Goal: Complete application form

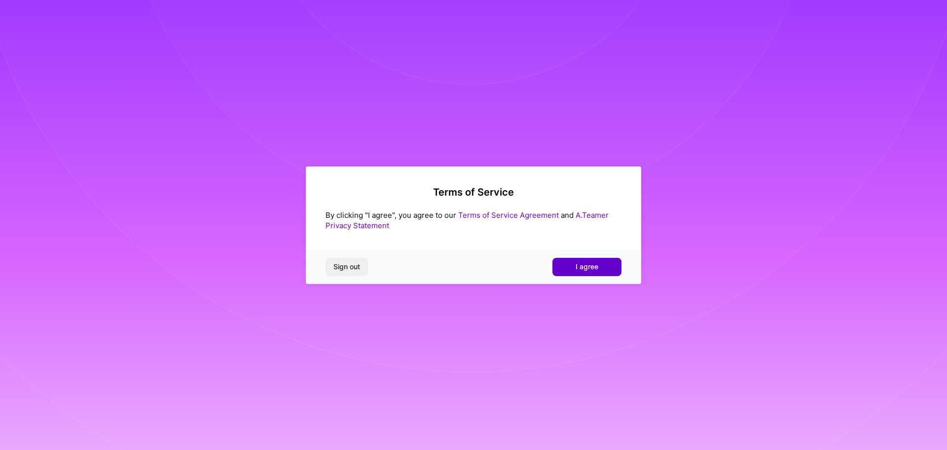
click at [574, 263] on button "I agree" at bounding box center [587, 267] width 69 height 18
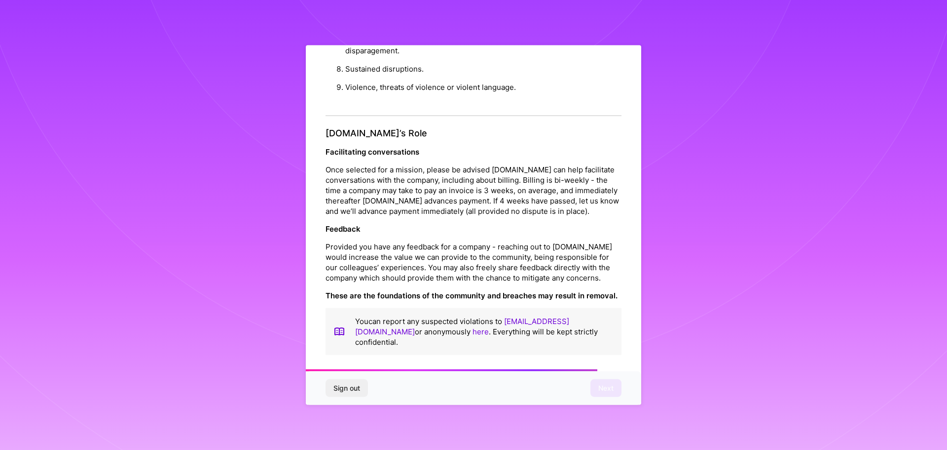
scroll to position [1069, 0]
click at [611, 384] on span "Next" at bounding box center [606, 388] width 15 height 10
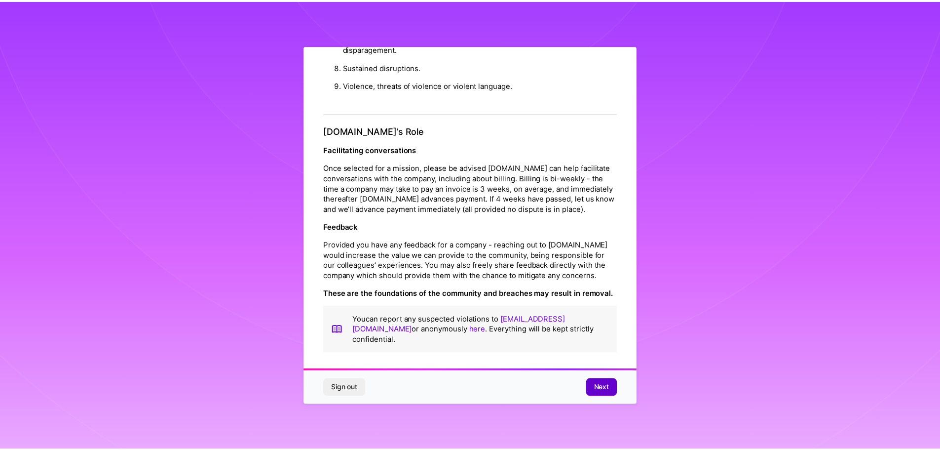
scroll to position [0, 0]
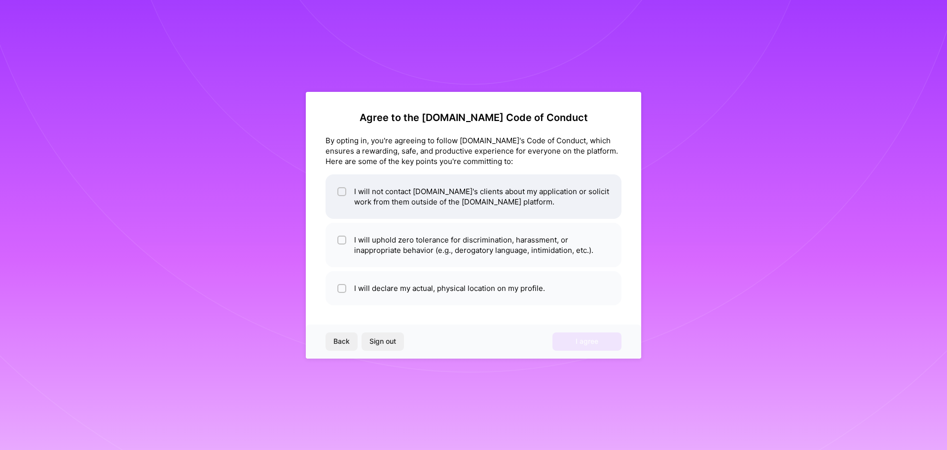
click at [438, 212] on li "I will not contact [DOMAIN_NAME]'s clients about my application or solicit work…" at bounding box center [474, 196] width 296 height 44
checkbox input "true"
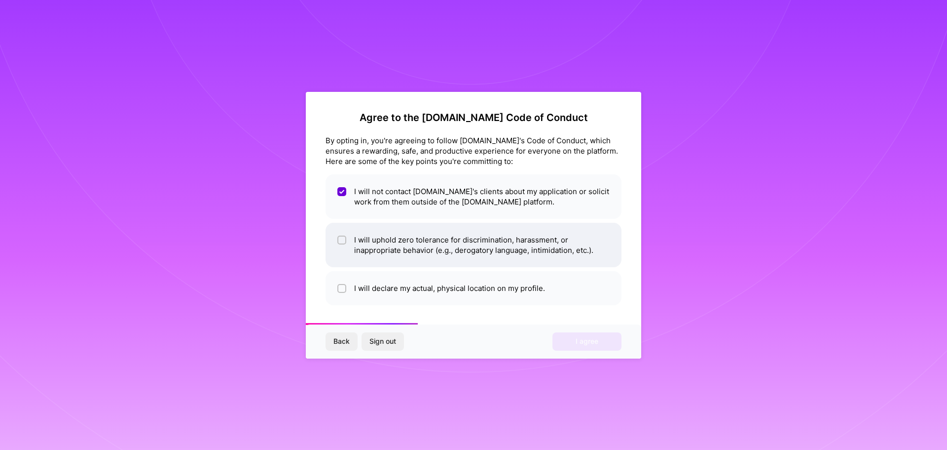
click at [428, 245] on li "I will uphold zero tolerance for discrimination, harassment, or inappropriate b…" at bounding box center [474, 245] width 296 height 44
checkbox input "true"
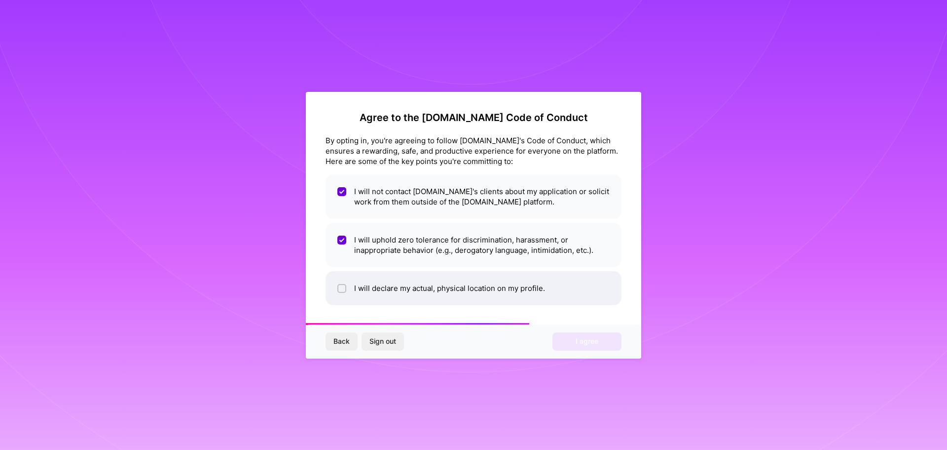
click at [434, 285] on li "I will declare my actual, physical location on my profile." at bounding box center [474, 288] width 296 height 34
checkbox input "true"
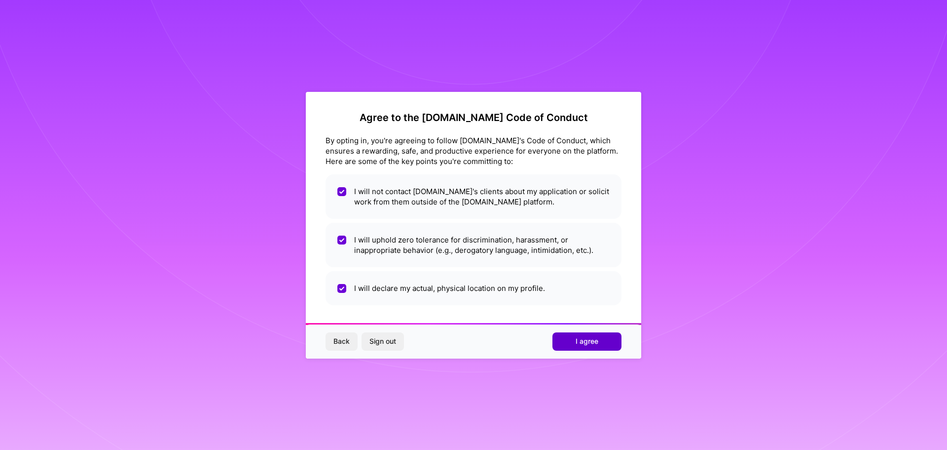
click at [568, 348] on button "I agree" at bounding box center [587, 341] width 69 height 18
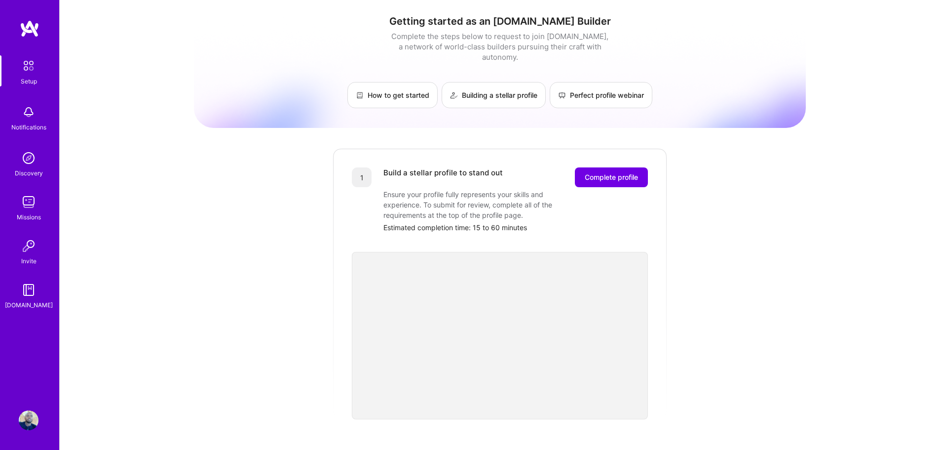
click at [34, 76] on img at bounding box center [28, 65] width 21 height 21
